Goal: Information Seeking & Learning: Check status

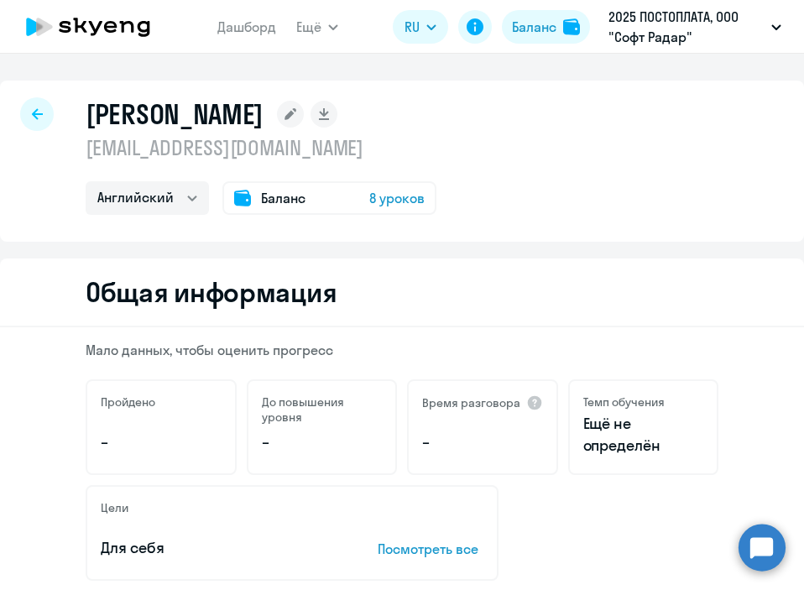
select select "english"
click at [228, 39] on nav "Дашборд" at bounding box center [246, 27] width 59 height 34
click at [243, 24] on link "Дашборд" at bounding box center [246, 26] width 59 height 17
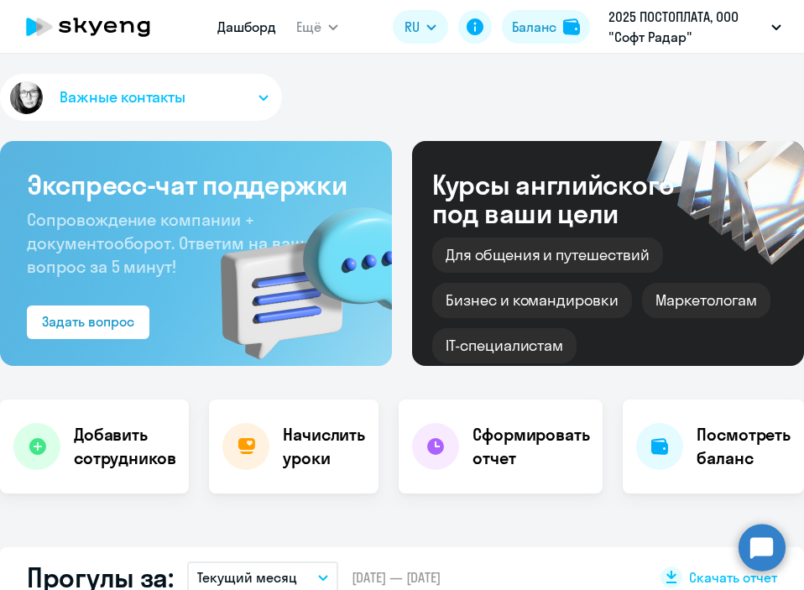
select select "30"
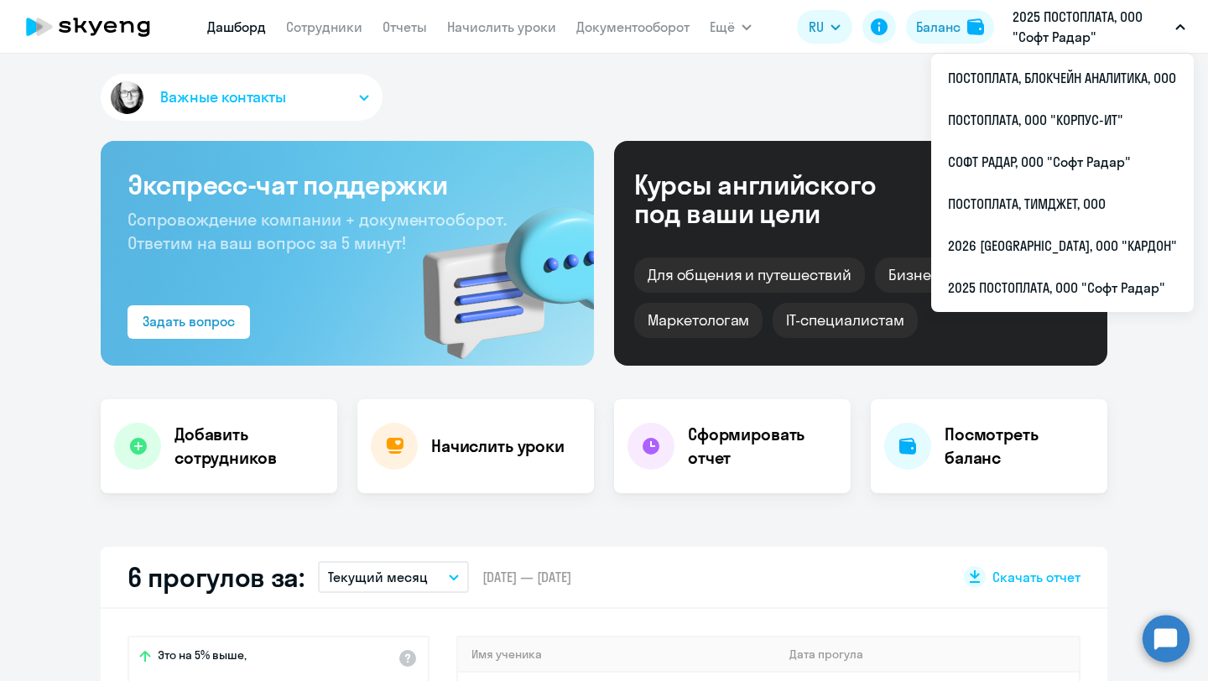
click at [803, 41] on p "2025 ПОСТОПЛАТА, ООО "Софт Радар"" at bounding box center [1091, 27] width 156 height 40
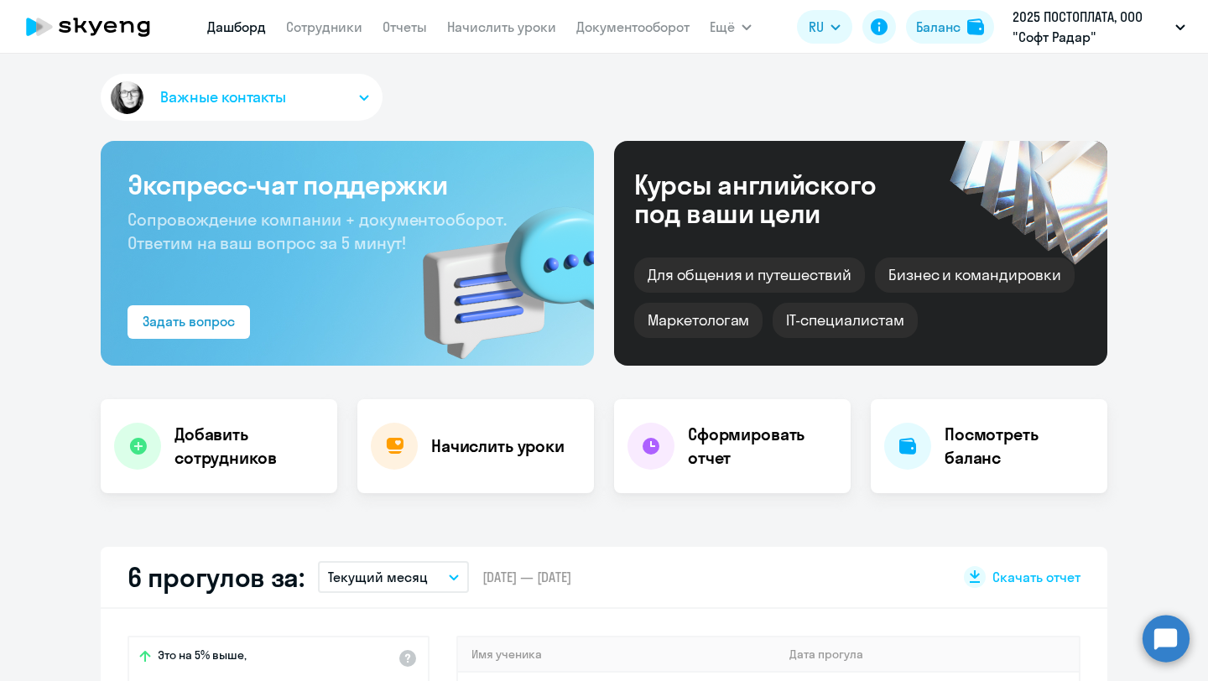
click at [803, 42] on p "2025 ПОСТОПЛАТА, ООО "Софт Радар"" at bounding box center [1091, 27] width 156 height 40
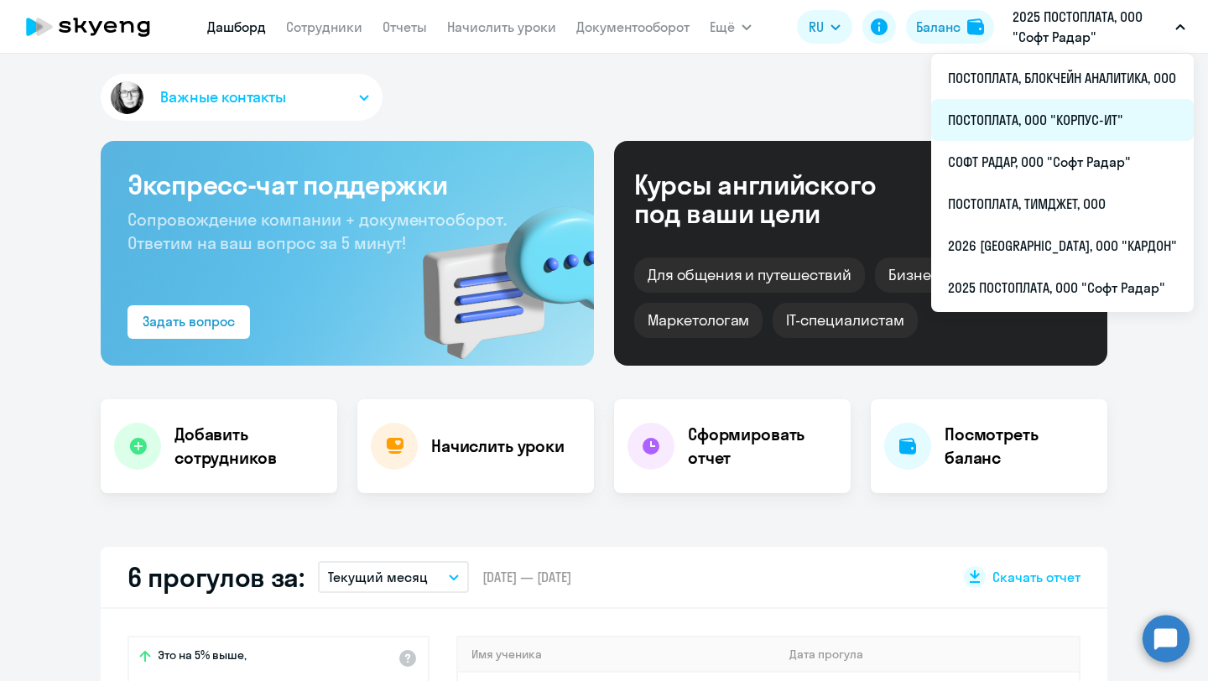
click at [803, 109] on li "ПОСТОПЛАТА, ООО "КОРПУС-ИТ"" at bounding box center [1062, 120] width 263 height 42
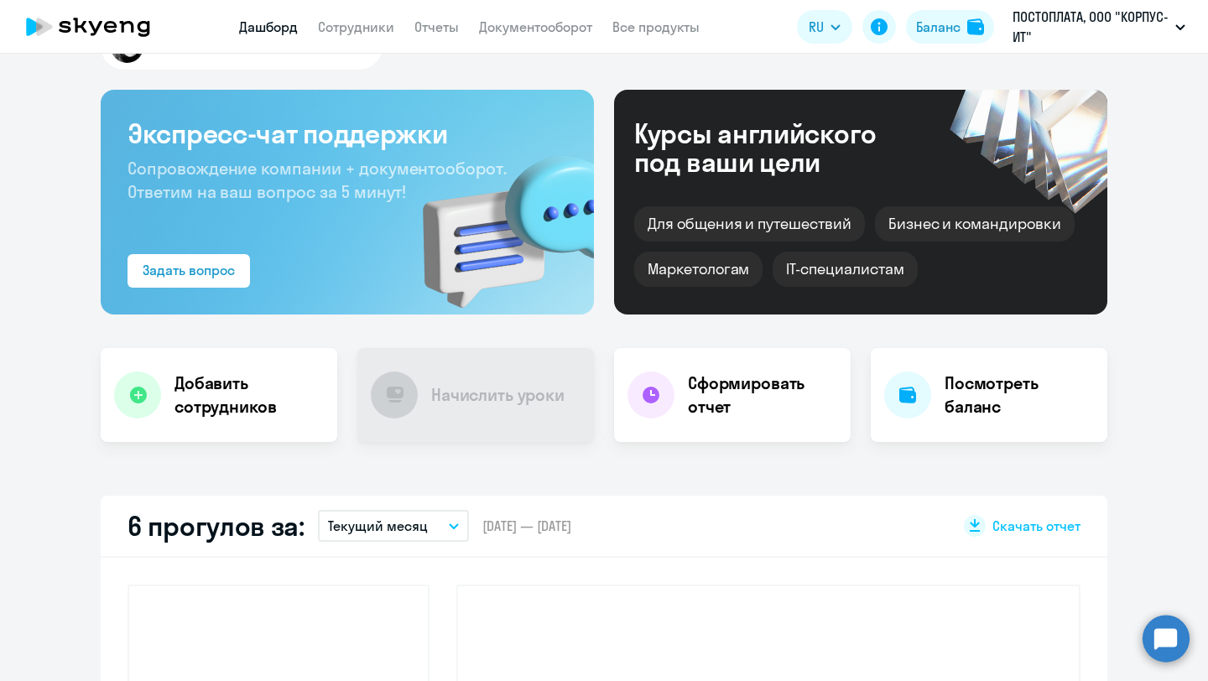
select select "30"
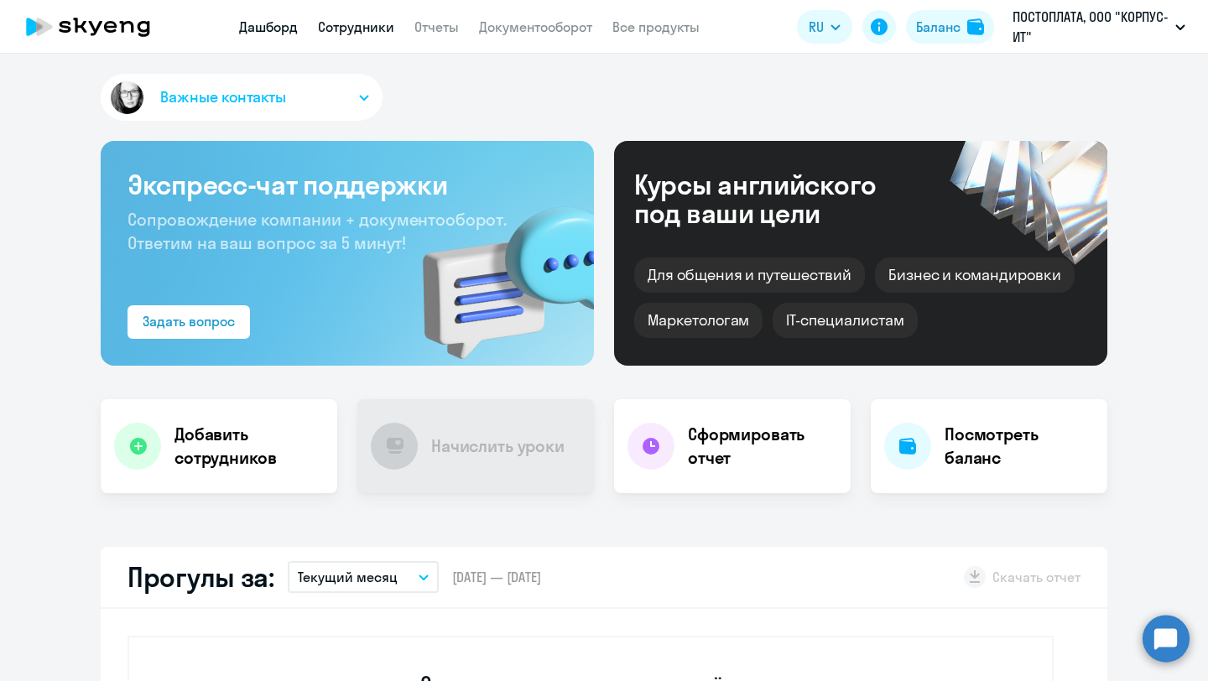
click at [351, 23] on link "Сотрудники" at bounding box center [356, 26] width 76 height 17
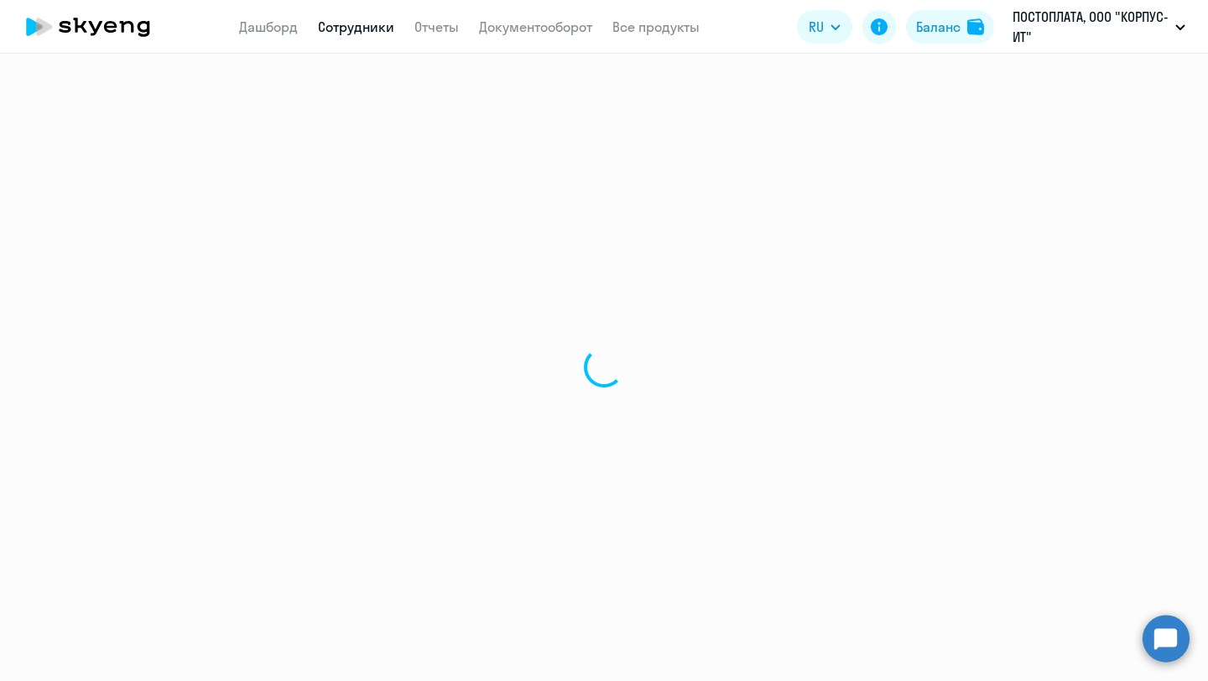
select select "30"
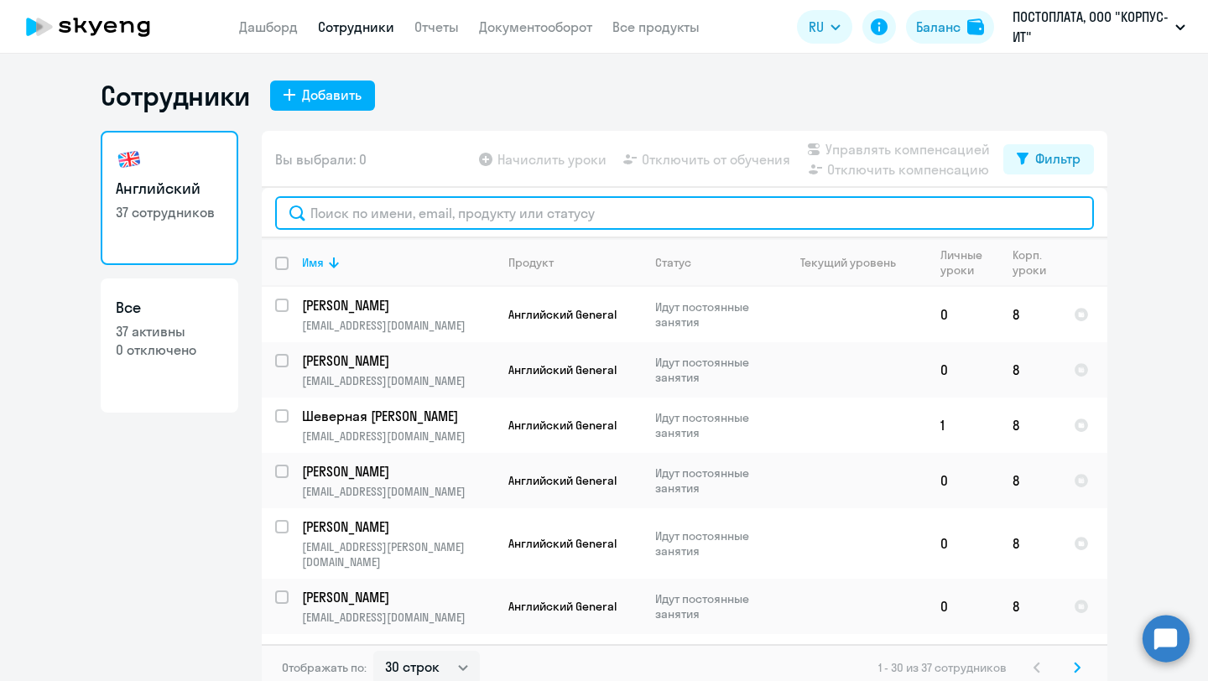
click at [465, 215] on input "text" at bounding box center [684, 213] width 819 height 34
paste input "[EMAIL_ADDRESS][DOMAIN_NAME]"
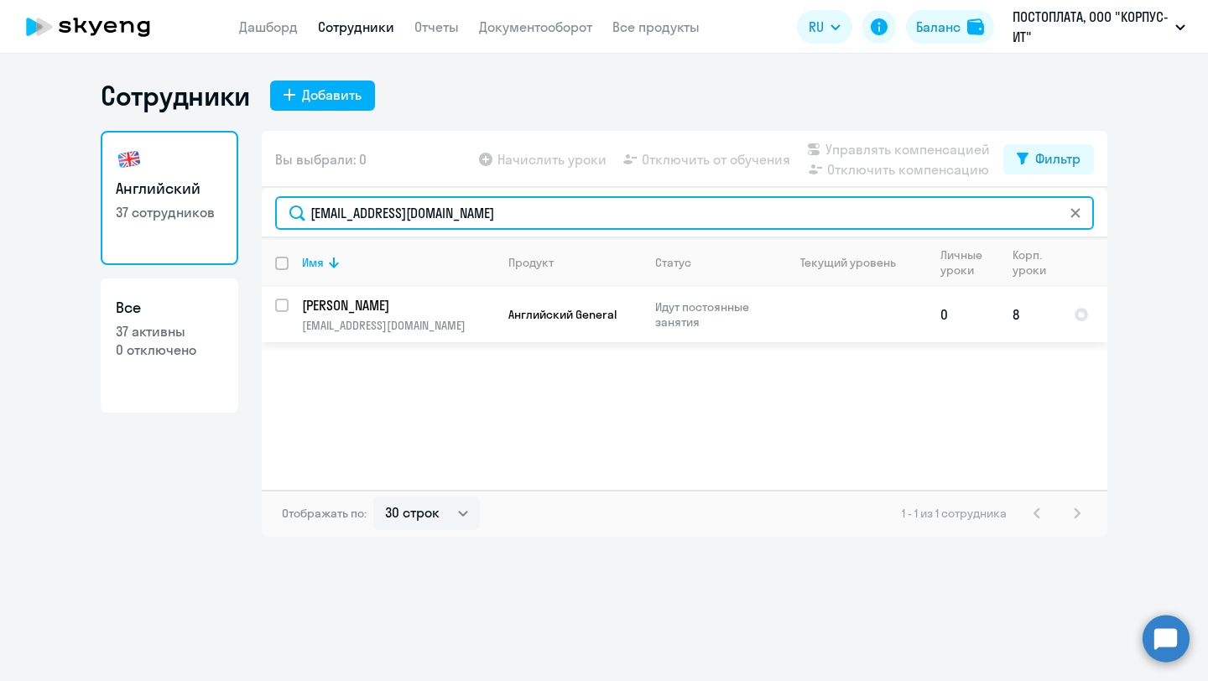
type input "[EMAIL_ADDRESS][DOMAIN_NAME]"
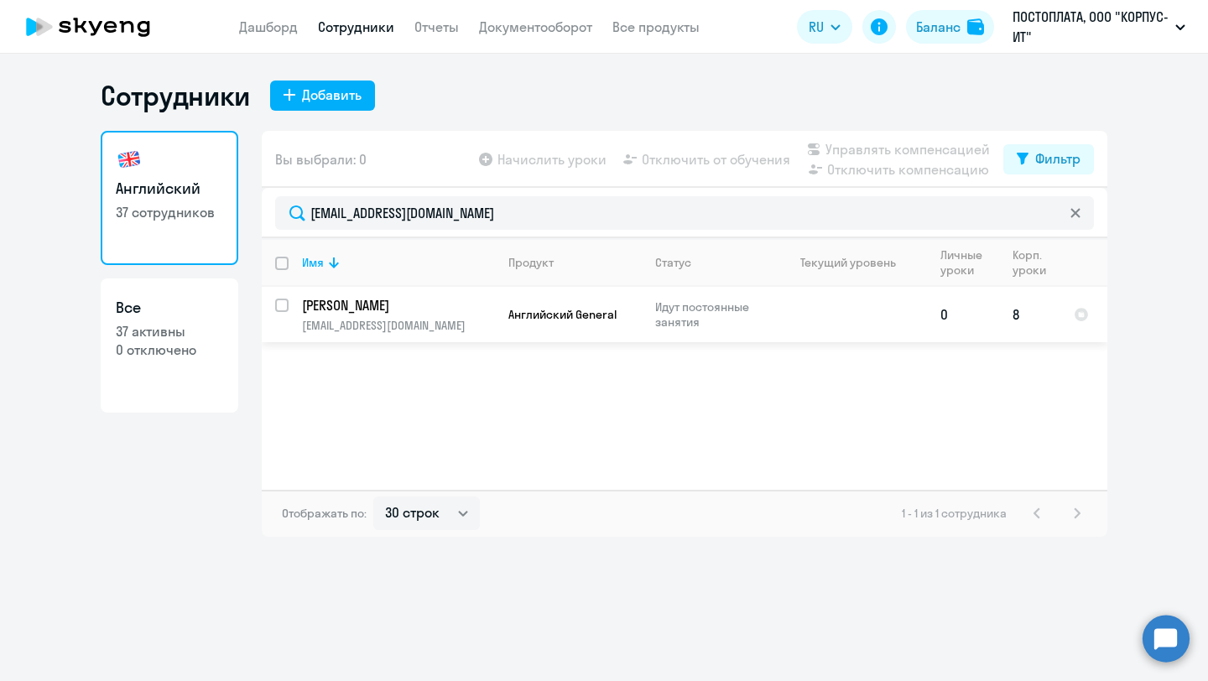
click at [478, 316] on td "[PERSON_NAME] [EMAIL_ADDRESS][DOMAIN_NAME]" at bounding box center [392, 314] width 206 height 55
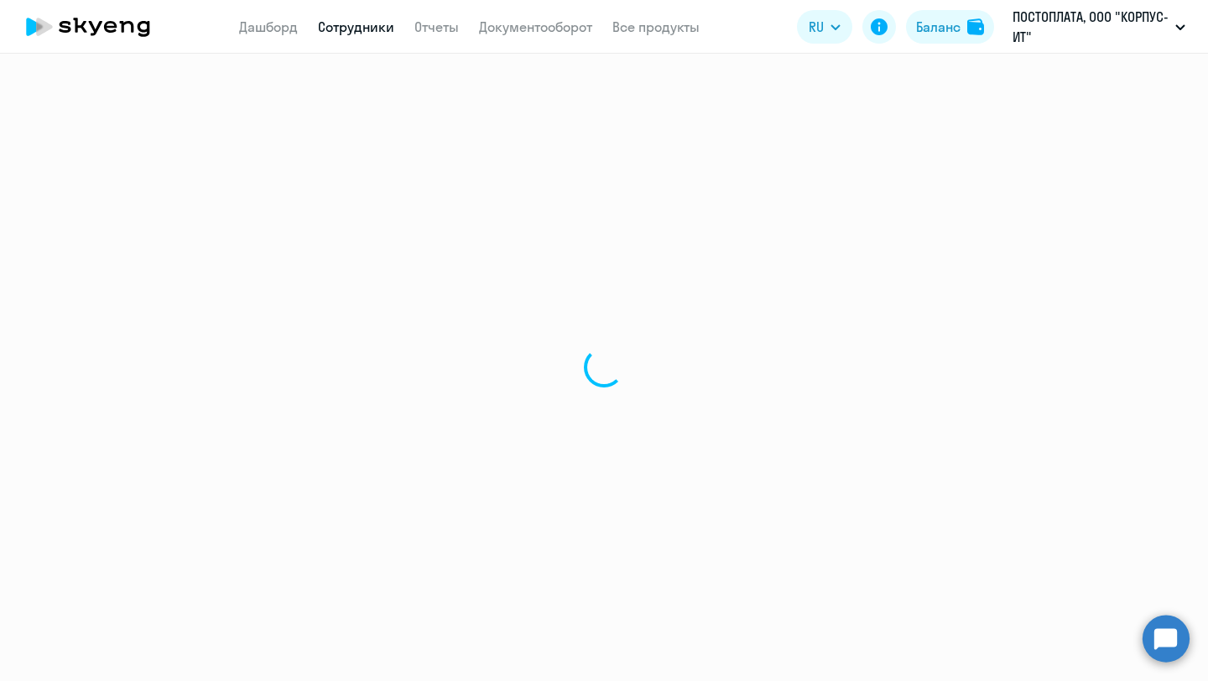
select select "english"
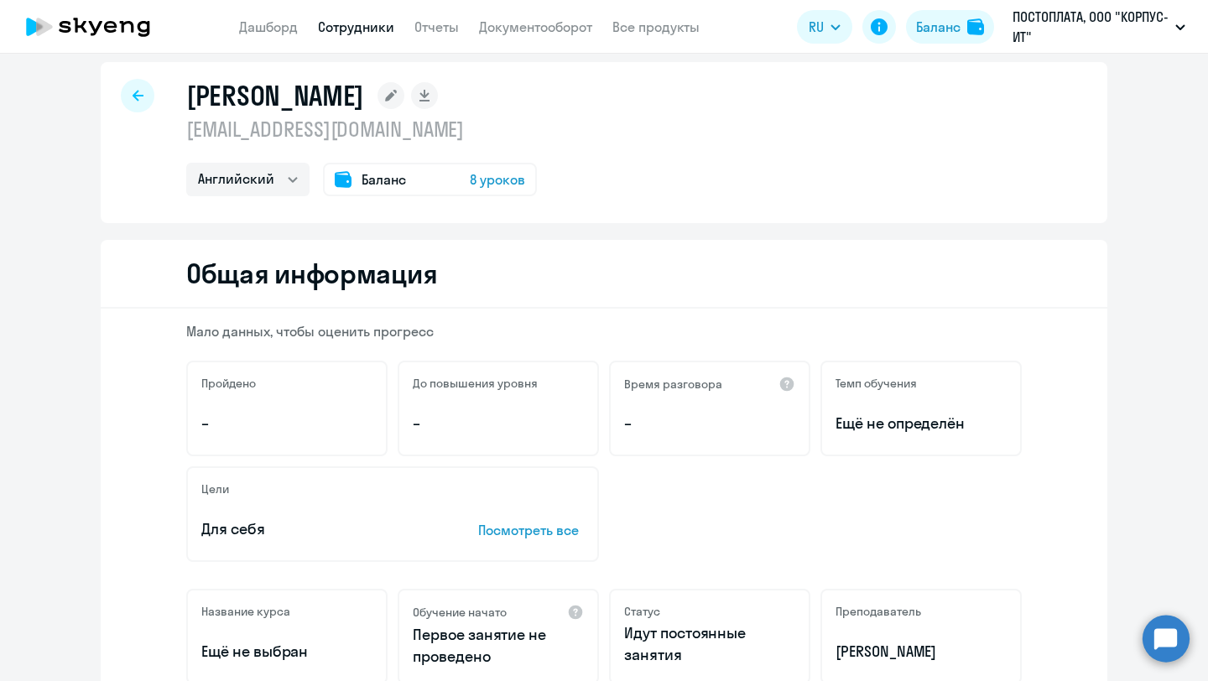
scroll to position [3, 0]
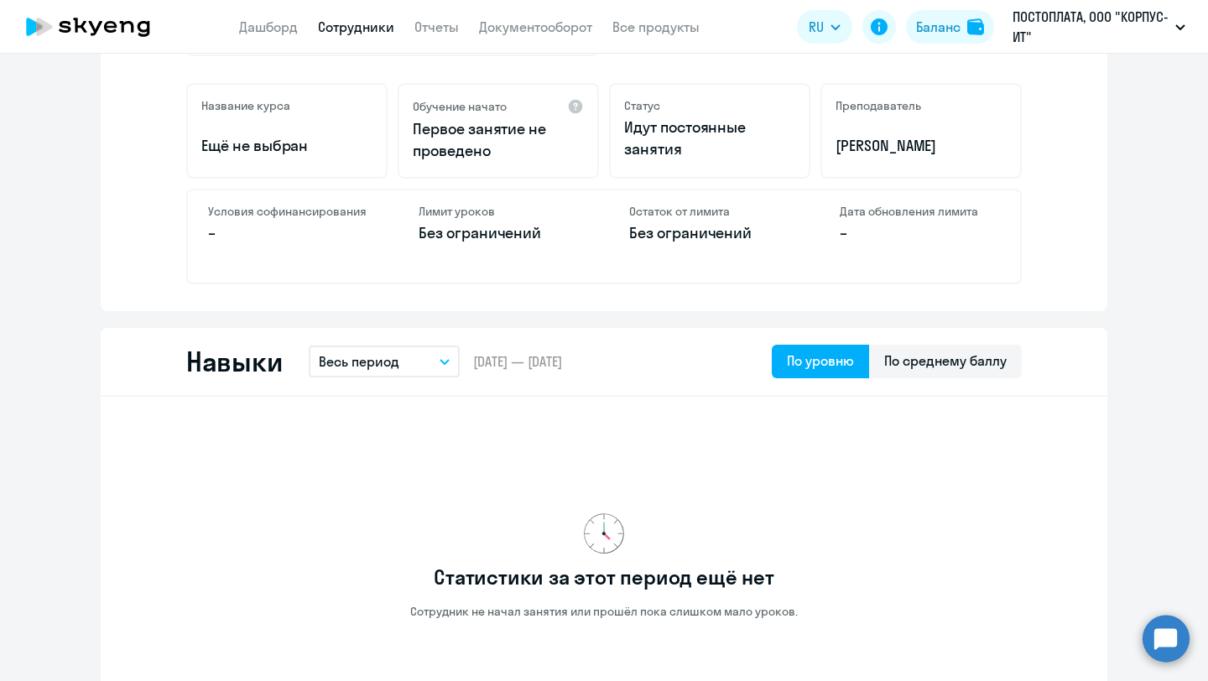
scroll to position [505, 0]
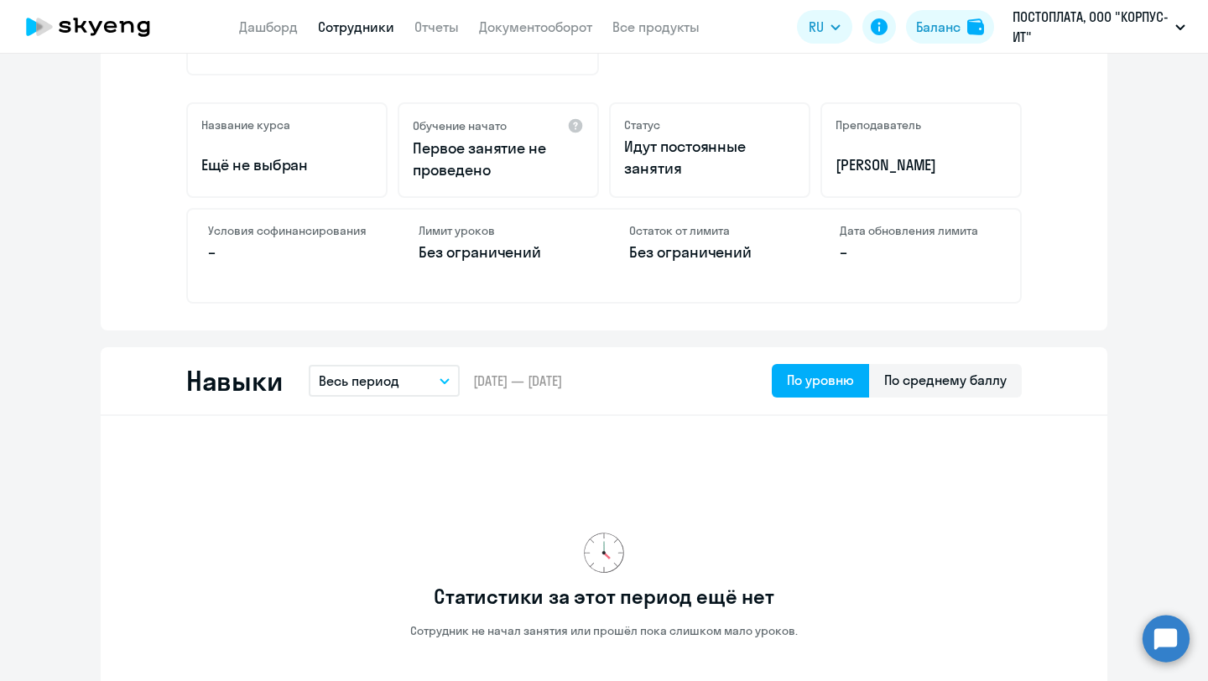
click at [401, 384] on button "Весь период" at bounding box center [384, 381] width 151 height 32
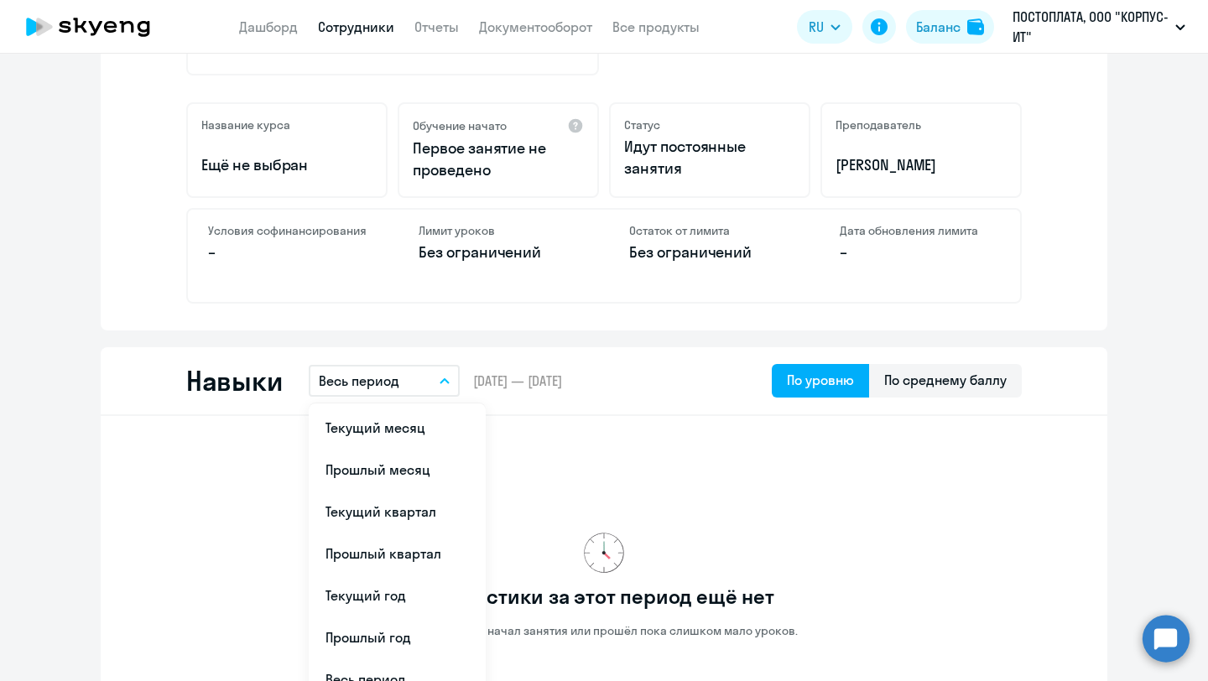
click at [411, 386] on button "Весь период" at bounding box center [384, 381] width 151 height 32
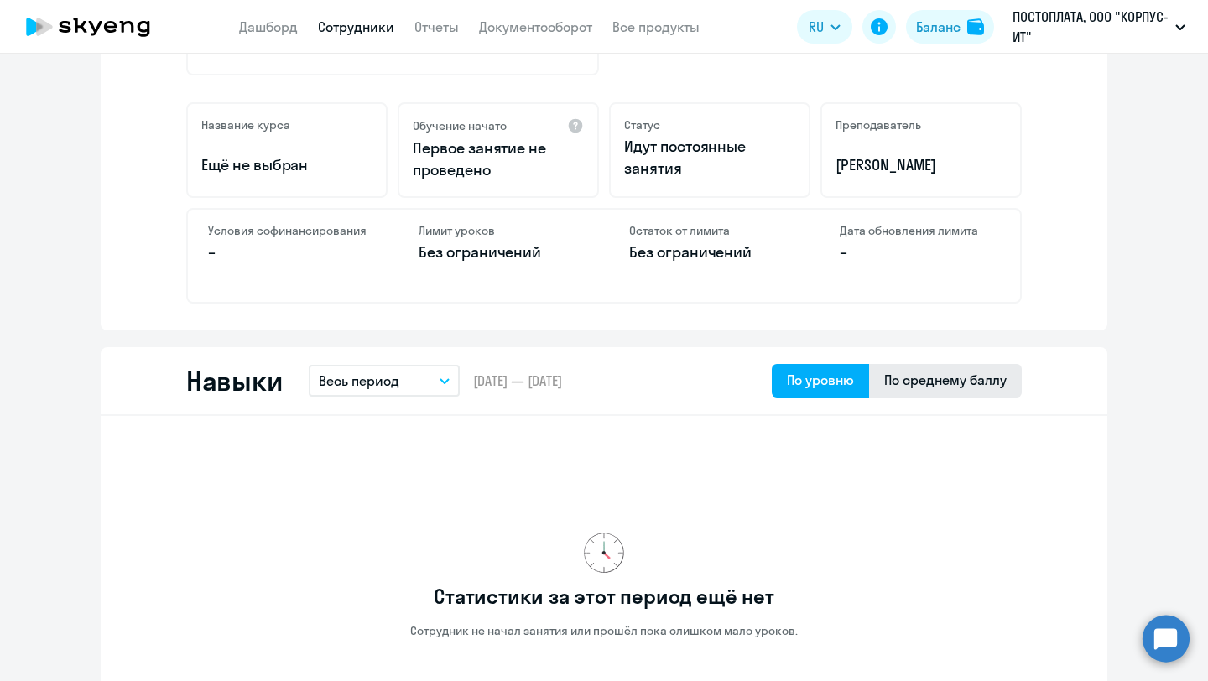
click at [803, 380] on div "По среднему баллу" at bounding box center [945, 380] width 122 height 20
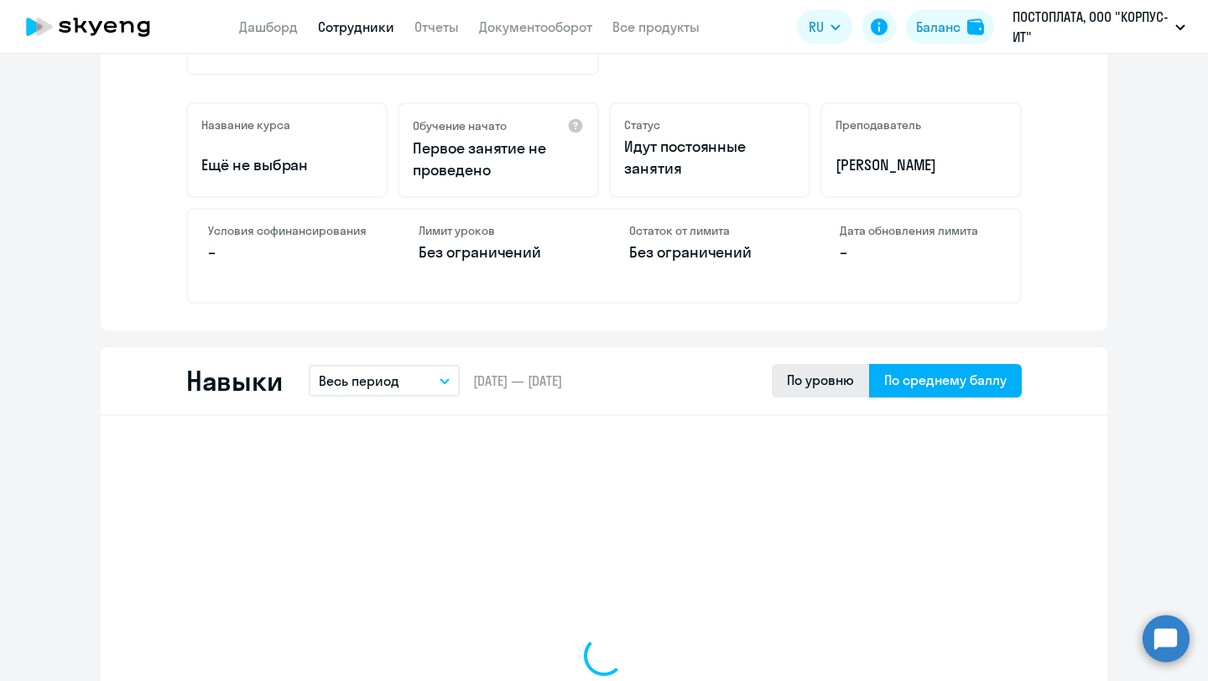
click at [803, 373] on div "По уровню" at bounding box center [820, 380] width 67 height 20
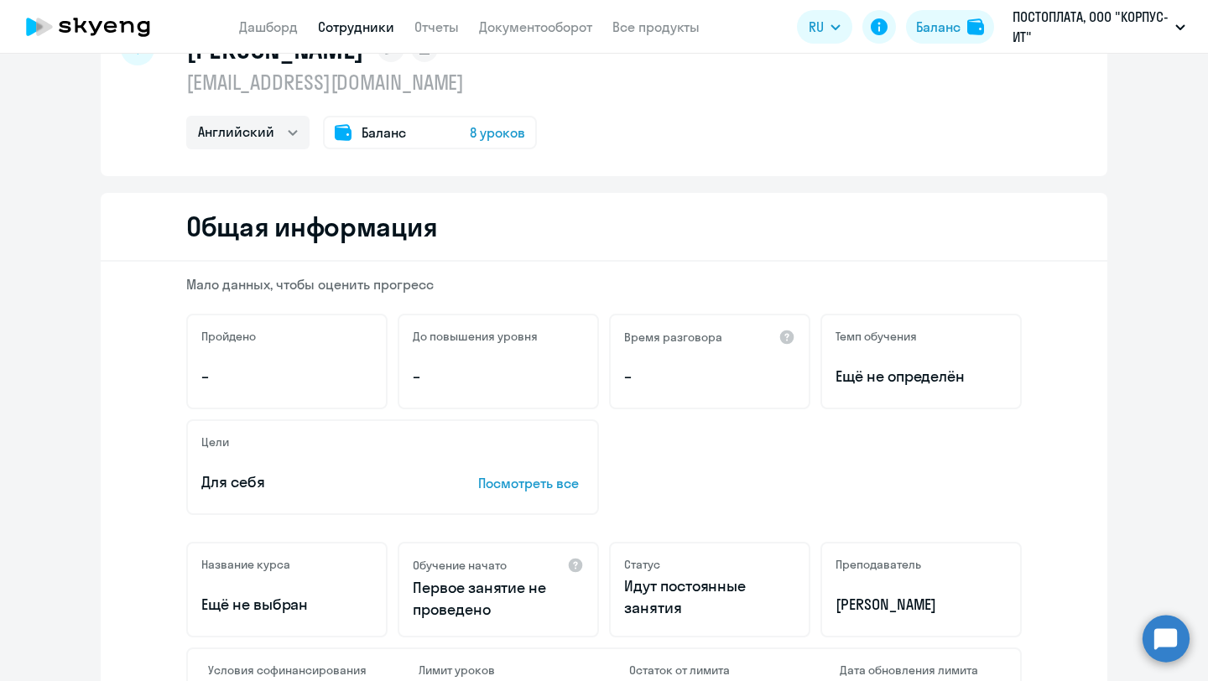
scroll to position [0, 0]
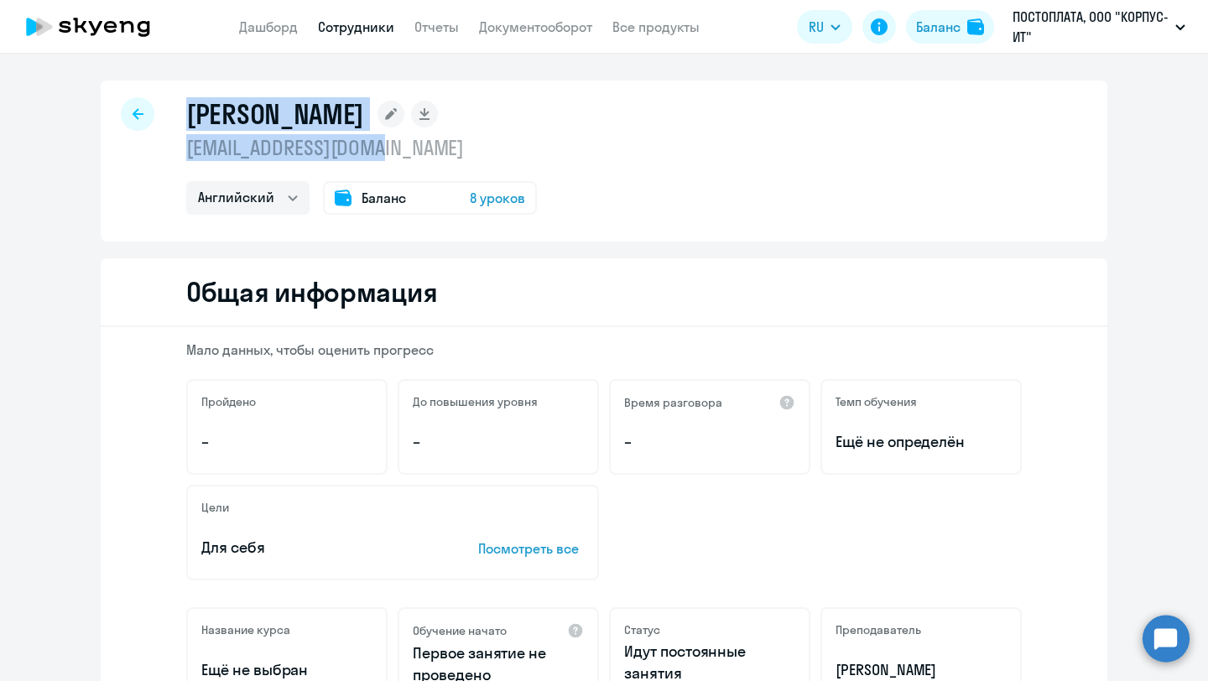
drag, startPoint x: 405, startPoint y: 136, endPoint x: 190, endPoint y: 112, distance: 216.9
click at [190, 116] on div "[PERSON_NAME] [EMAIL_ADDRESS][DOMAIN_NAME] Английский Баланс 8 уроков" at bounding box center [361, 155] width 351 height 117
copy div "[PERSON_NAME] [EMAIL_ADDRESS][DOMAIN_NAME]"
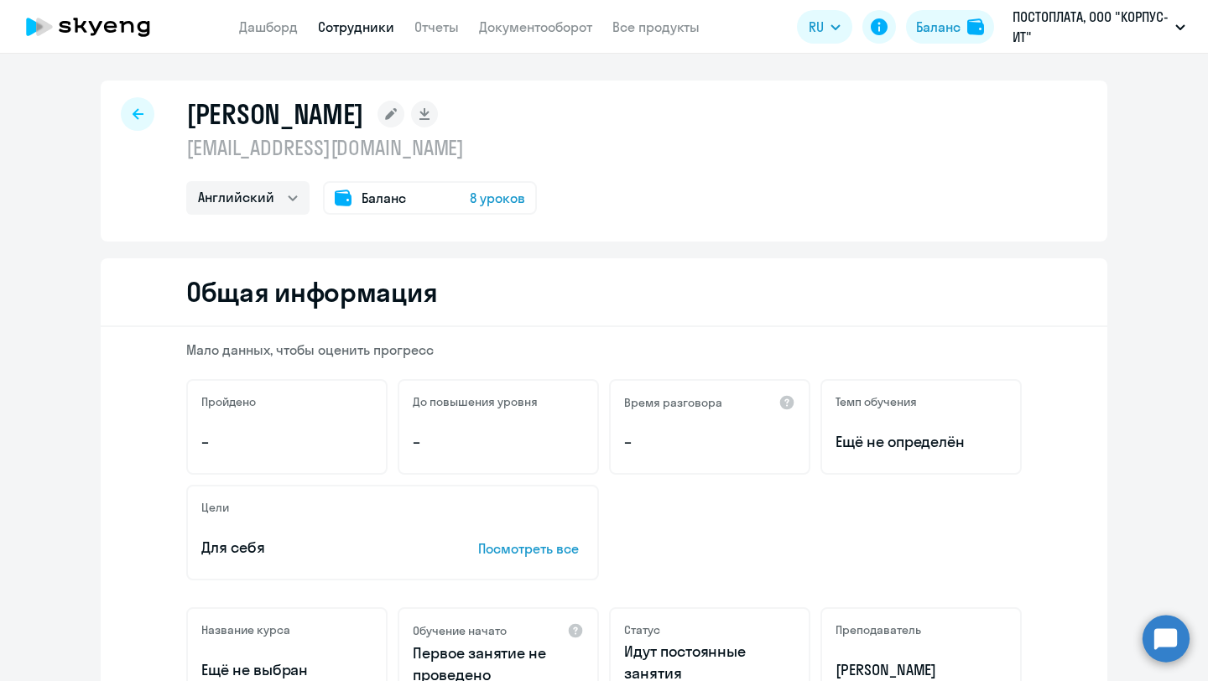
click at [505, 196] on span "8 уроков" at bounding box center [497, 198] width 55 height 20
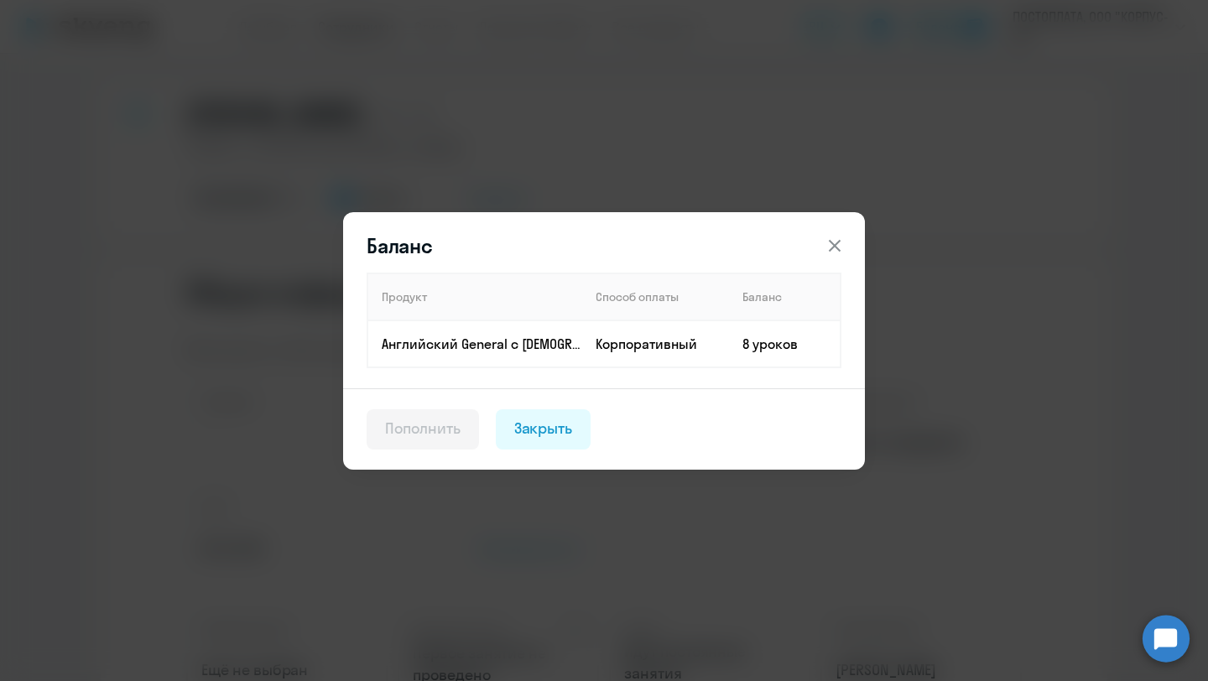
click at [430, 426] on div "Пополнить" at bounding box center [423, 429] width 76 height 22
click at [773, 140] on div "Баланс Продукт Способ оплаты Баланс Английский General с [DEMOGRAPHIC_DATA] пре…" at bounding box center [604, 341] width 812 height 470
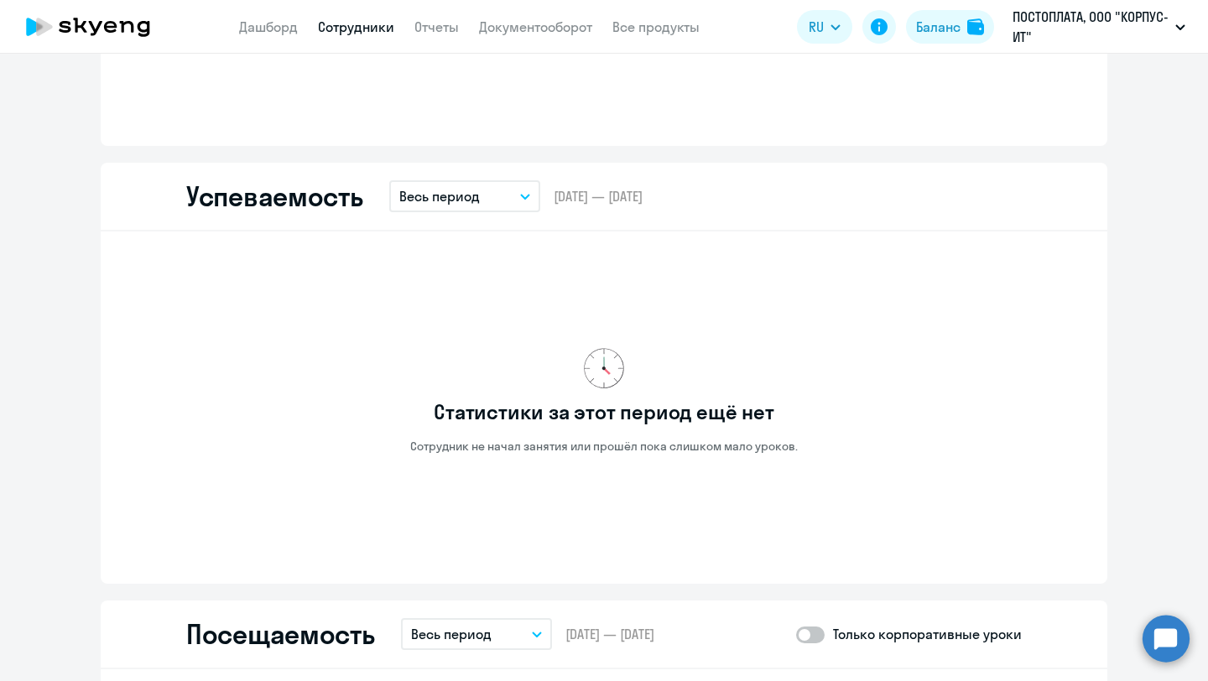
scroll to position [1339, 0]
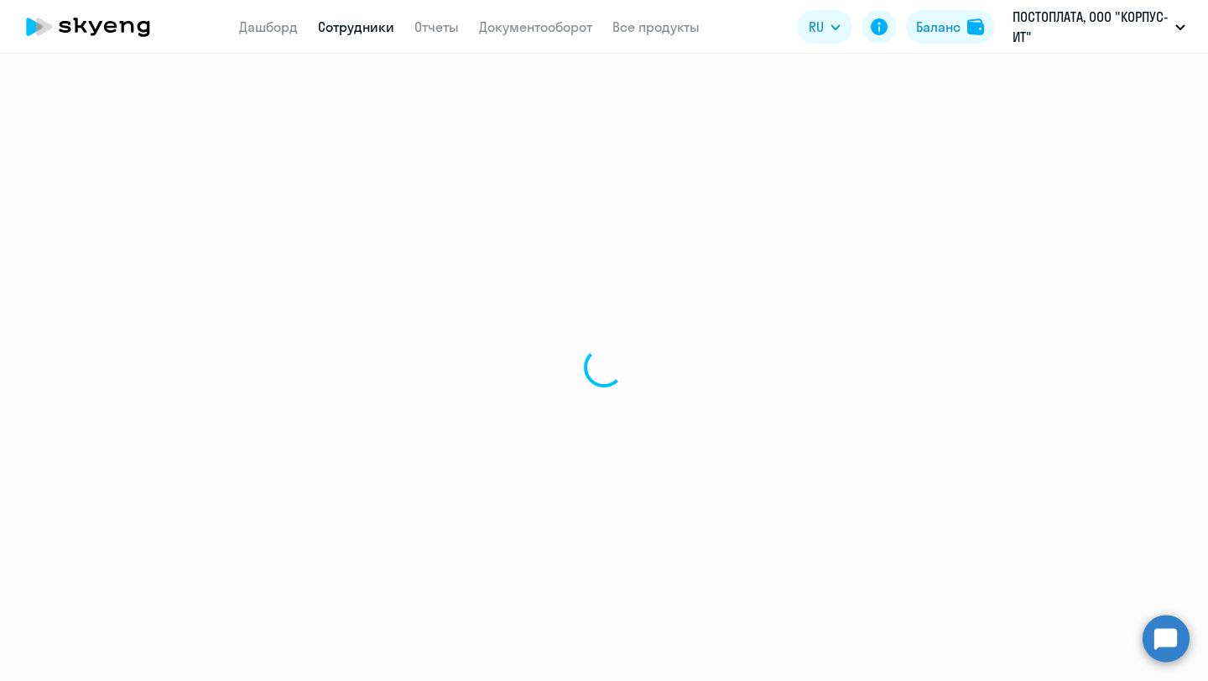
select select "30"
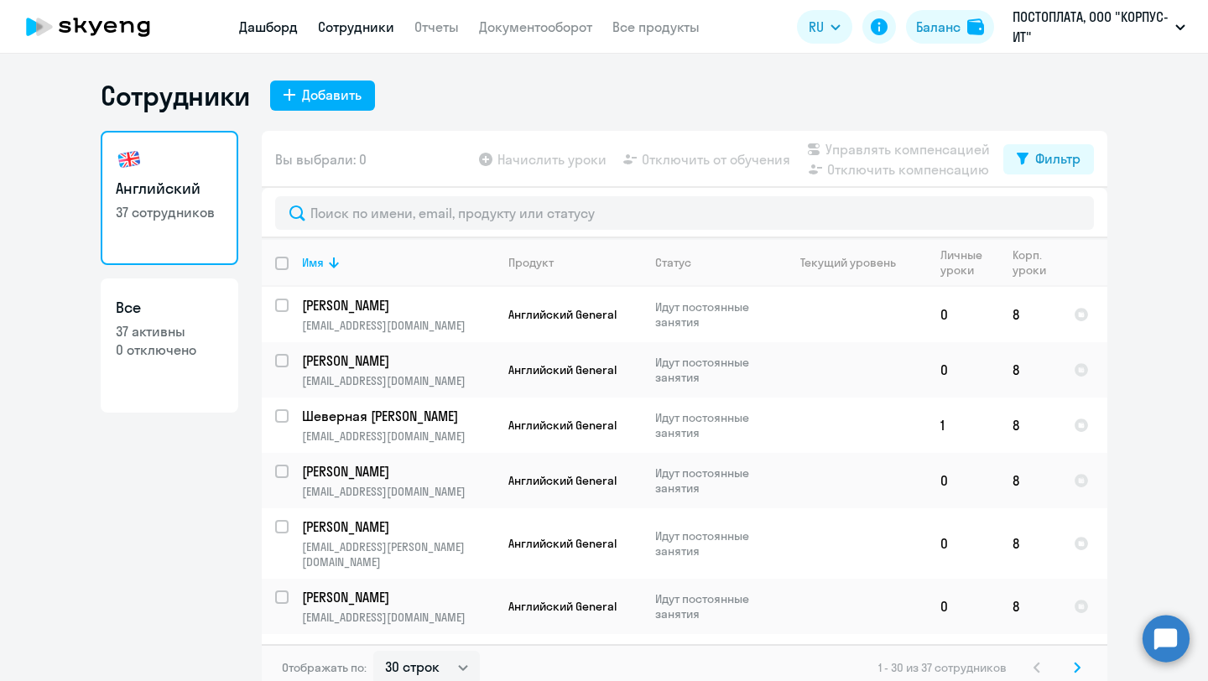
click at [273, 27] on link "Дашборд" at bounding box center [268, 26] width 59 height 17
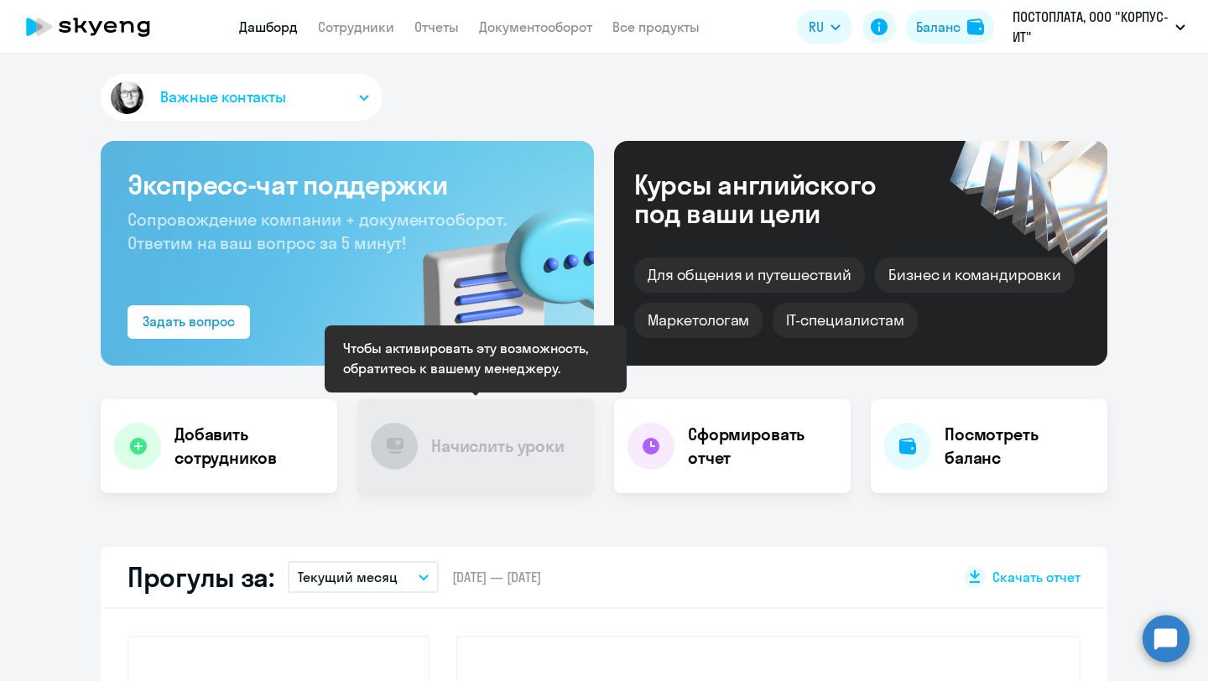
select select "30"
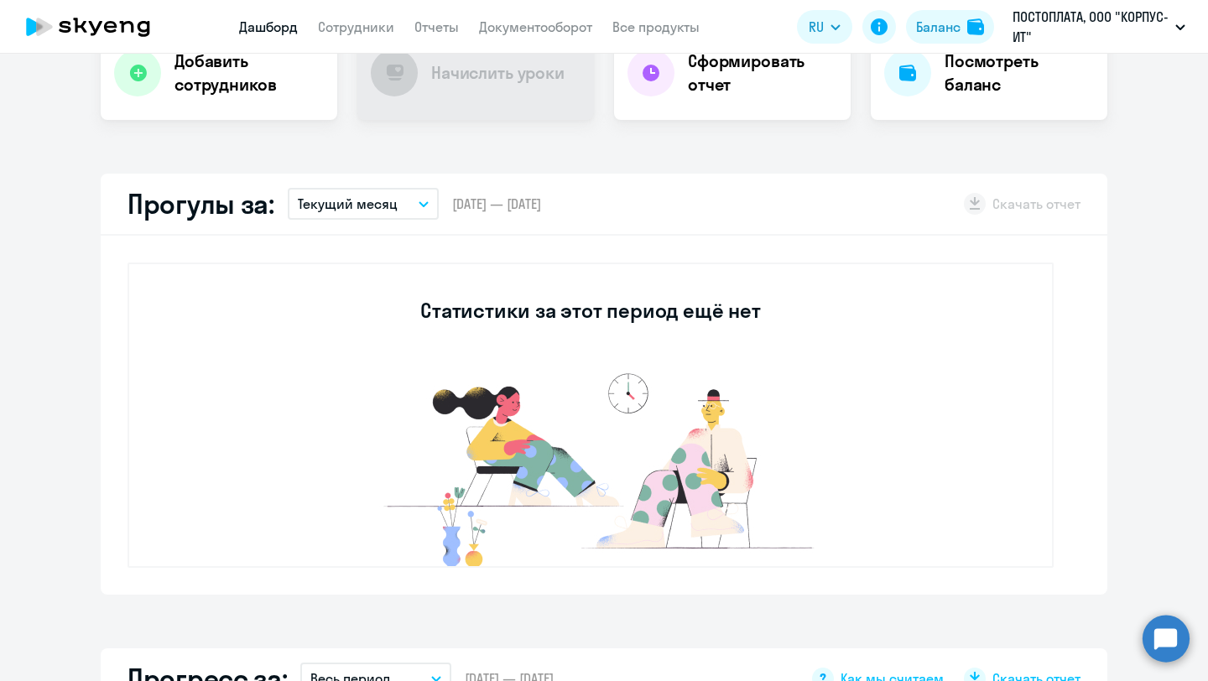
scroll to position [423, 0]
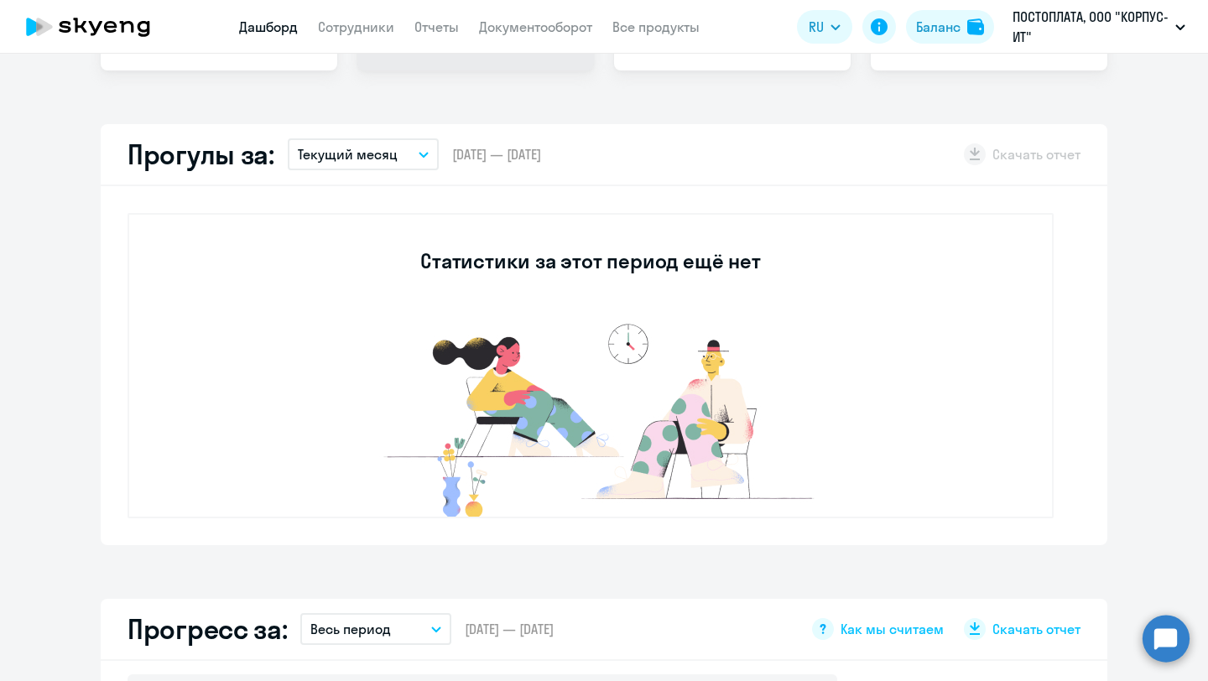
click at [387, 151] on p "Текущий месяц" at bounding box center [348, 154] width 100 height 20
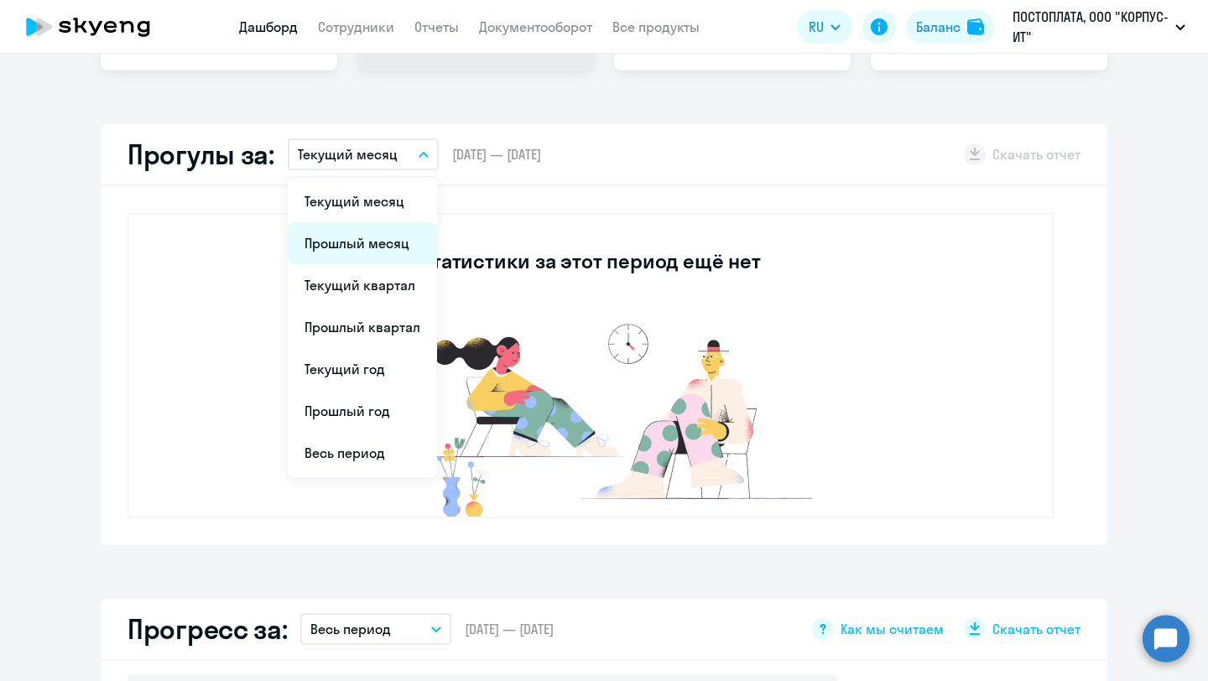
click at [387, 249] on li "Прошлый месяц" at bounding box center [362, 243] width 149 height 42
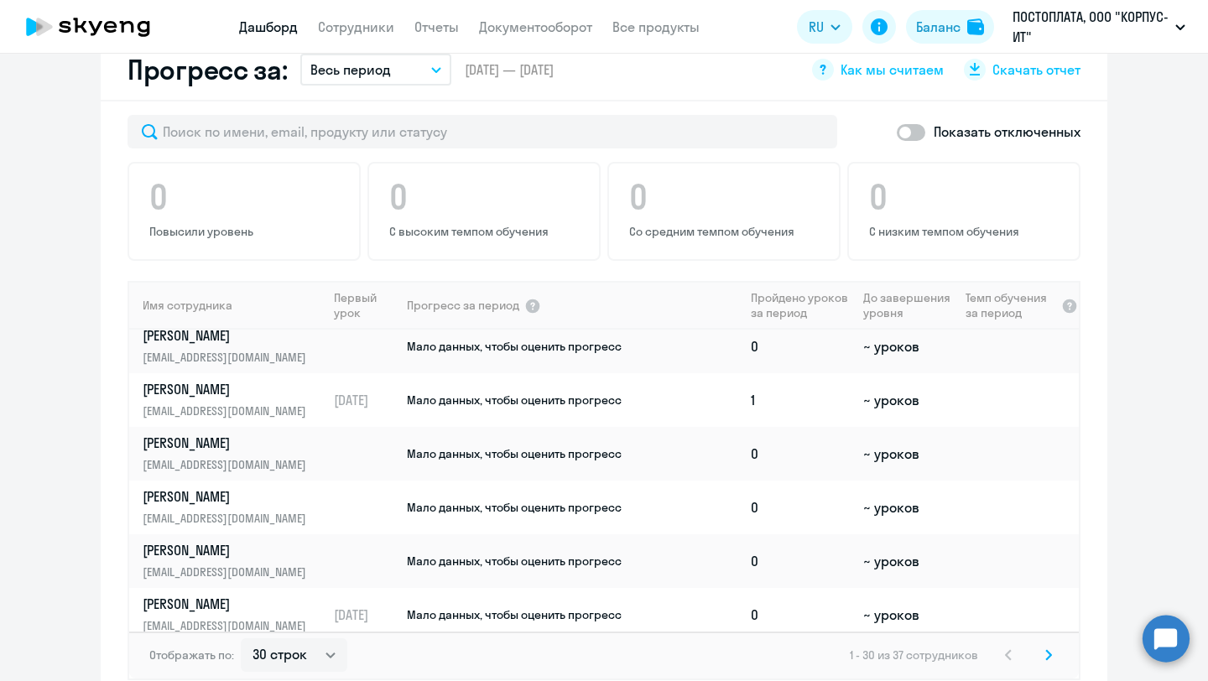
scroll to position [1309, 0]
